Goal: Transaction & Acquisition: Purchase product/service

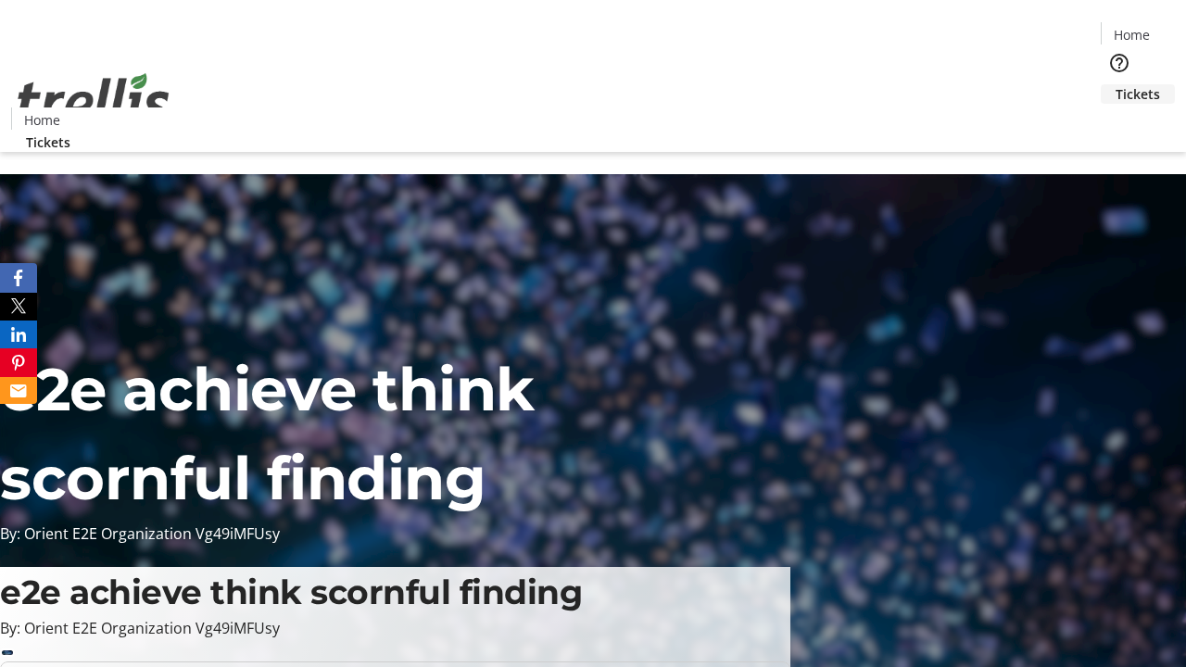
click at [1116, 84] on span "Tickets" at bounding box center [1138, 93] width 44 height 19
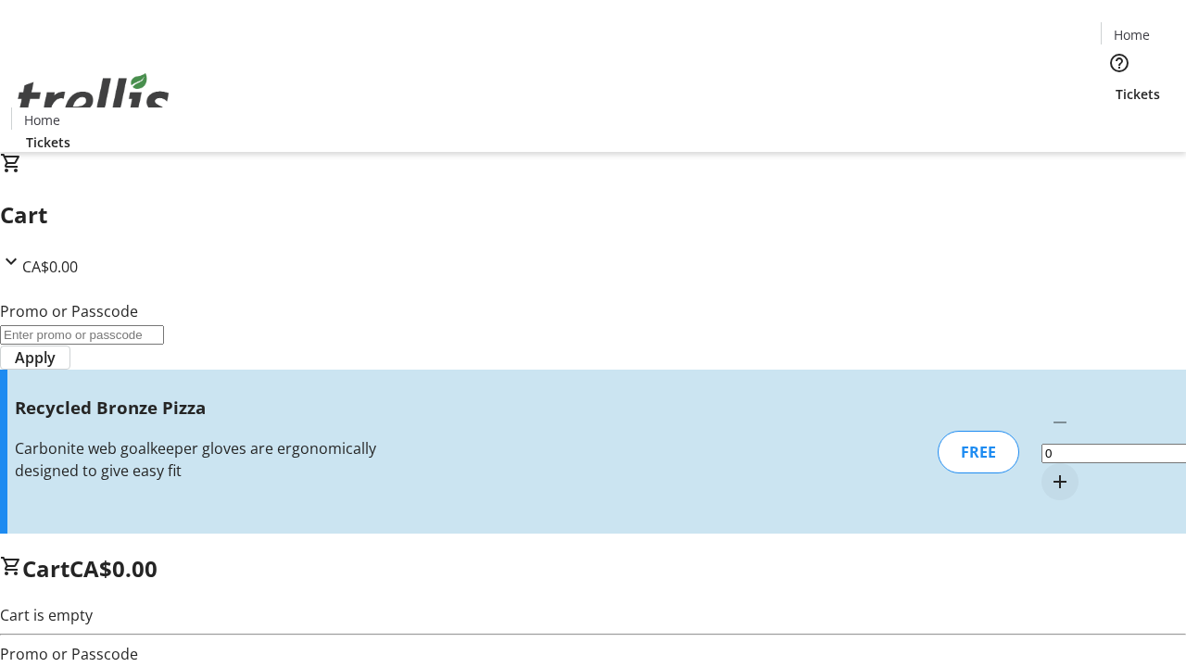
click at [1049, 471] on mat-icon "Increment by one" at bounding box center [1060, 482] width 22 height 22
type input "1"
